Goal: Find specific page/section: Find specific page/section

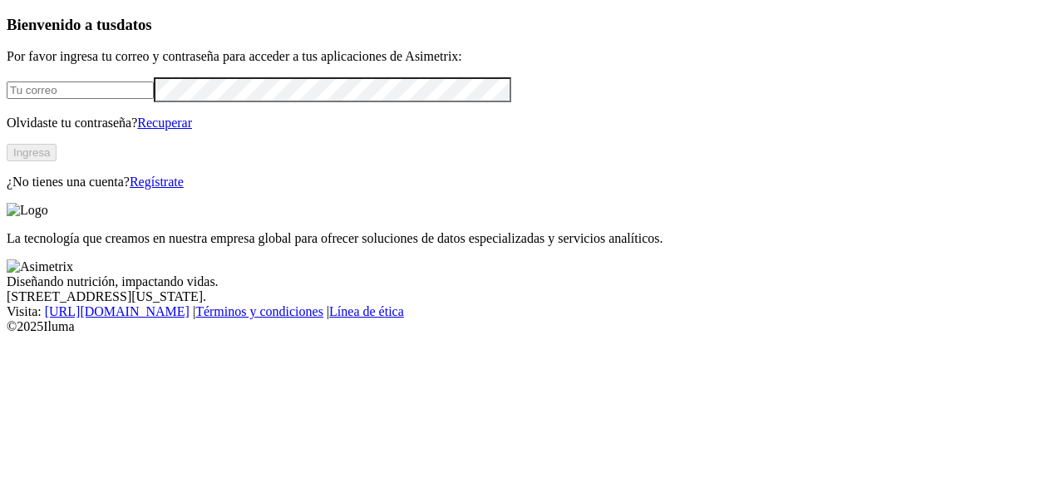
type input "[PERSON_NAME][EMAIL_ADDRESS][PERSON_NAME][DOMAIN_NAME]"
click at [57, 161] on button "Ingresa" at bounding box center [32, 152] width 50 height 17
